Goal: Task Accomplishment & Management: Manage account settings

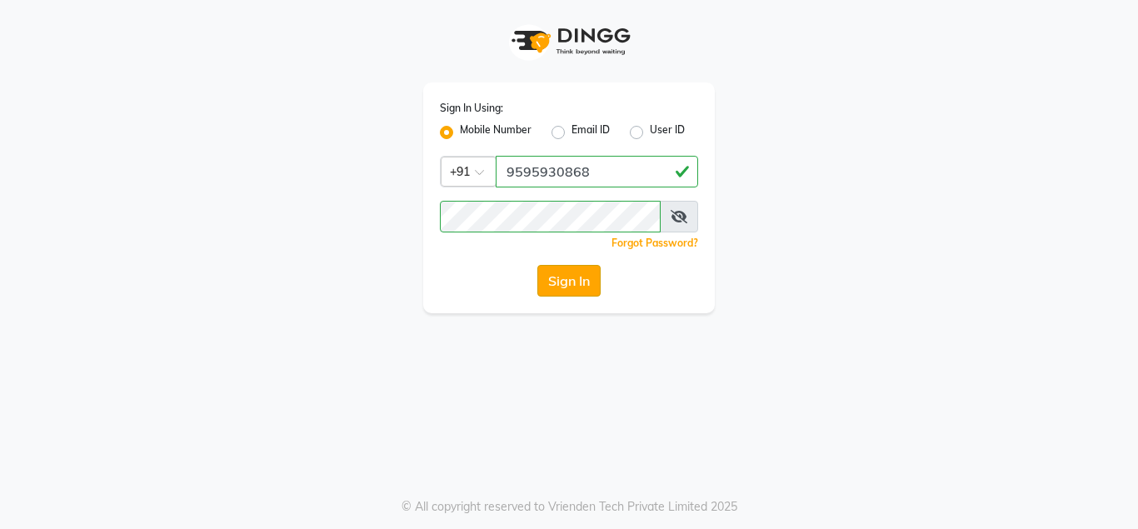
click at [552, 280] on button "Sign In" at bounding box center [568, 281] width 63 height 32
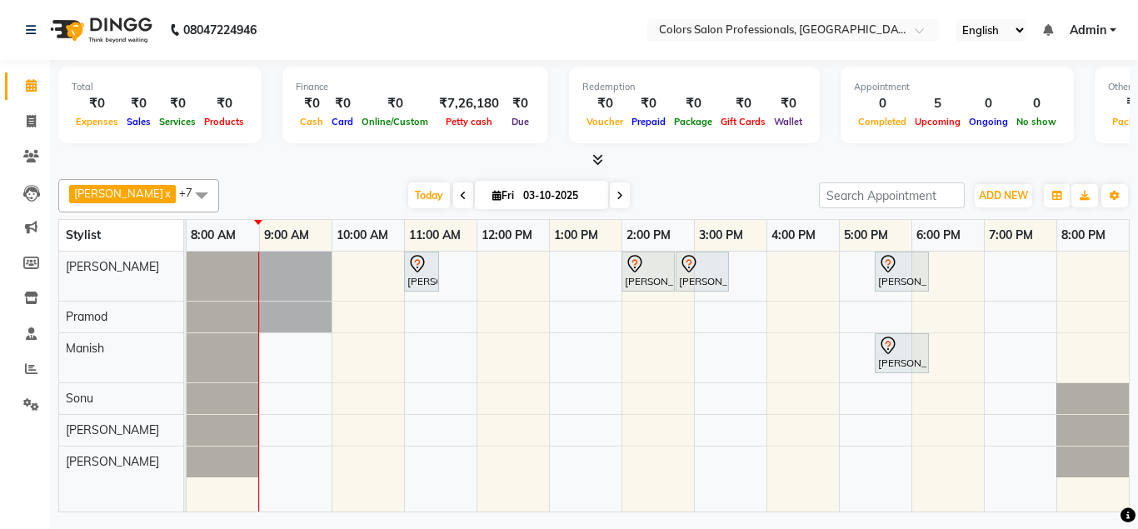
click at [453, 189] on span at bounding box center [463, 195] width 20 height 26
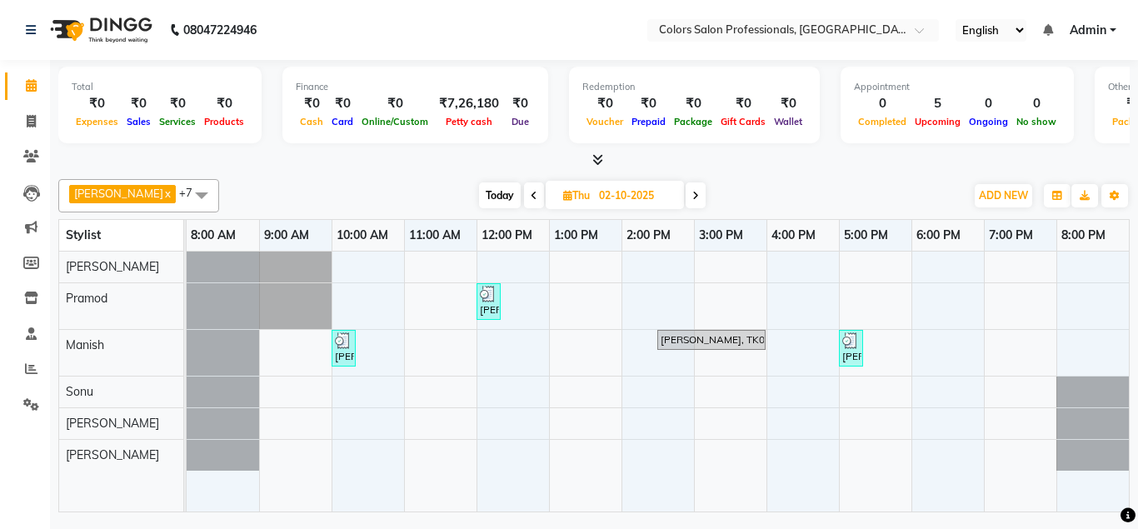
click at [686, 192] on span at bounding box center [696, 195] width 20 height 26
type input "03-10-2025"
